Goal: Transaction & Acquisition: Purchase product/service

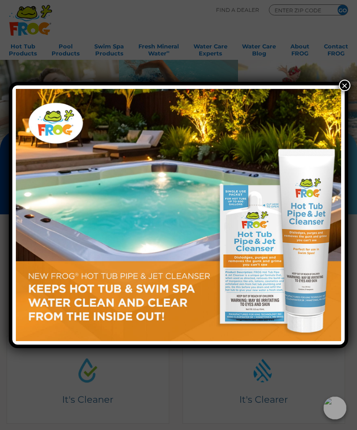
click at [341, 81] on button "×" at bounding box center [344, 85] width 11 height 11
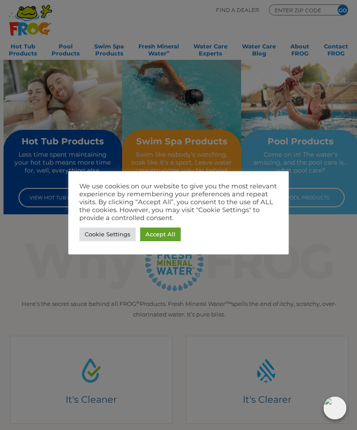
click at [166, 233] on link "Accept All" at bounding box center [160, 235] width 41 height 14
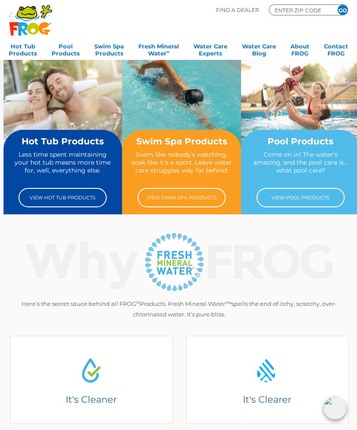
click at [58, 192] on link "View Hot Tub Products" at bounding box center [62, 197] width 88 height 19
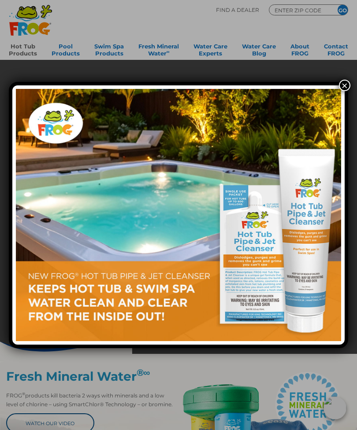
click at [348, 87] on button "×" at bounding box center [344, 85] width 11 height 11
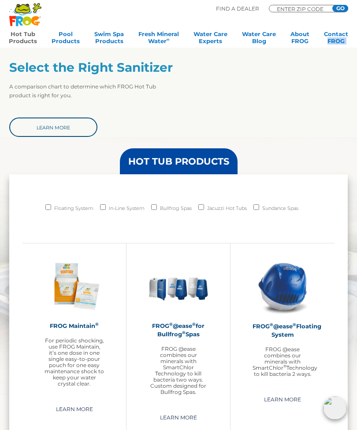
scroll to position [486, 0]
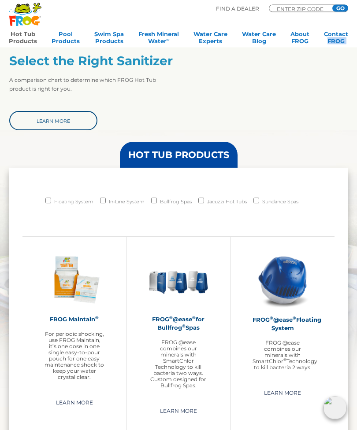
click at [171, 359] on p "FROG @ease combines our minerals with SmartChlor Technology to kill bacteria tw…" at bounding box center [177, 364] width 59 height 49
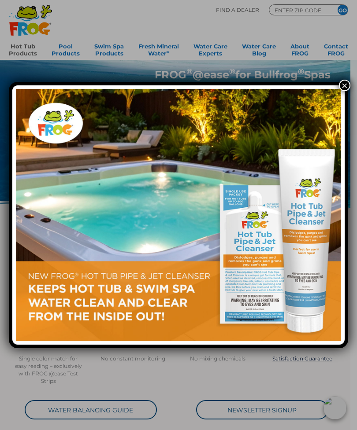
click at [344, 85] on button "×" at bounding box center [344, 85] width 11 height 11
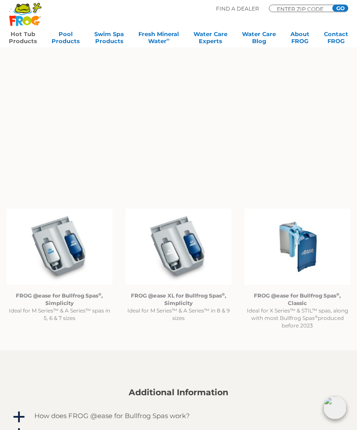
scroll to position [537, 0]
